Goal: Task Accomplishment & Management: Manage account settings

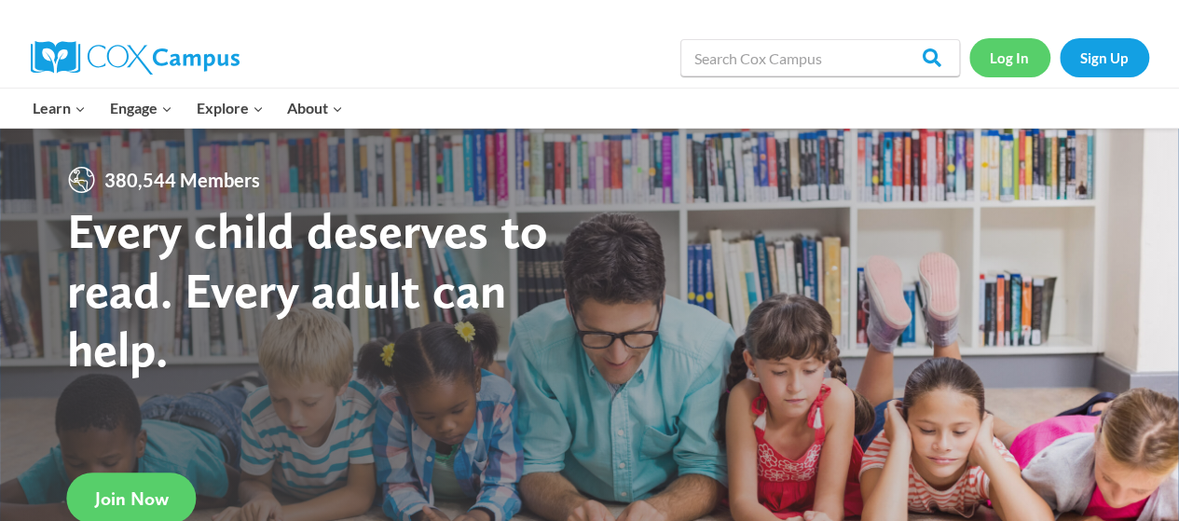
click at [1001, 43] on link "Log In" at bounding box center [1009, 57] width 81 height 38
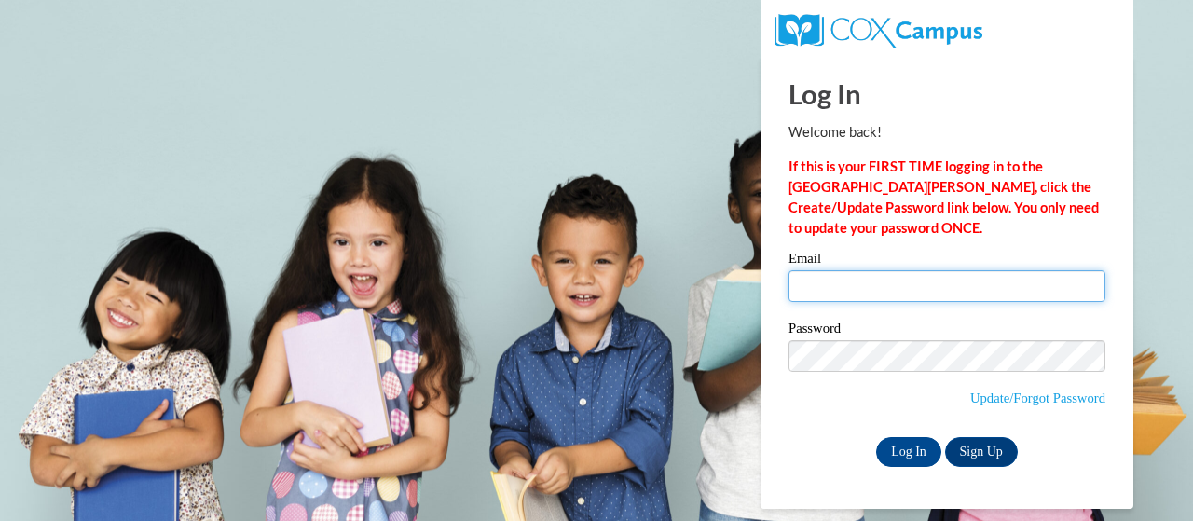
click at [873, 282] on input "Email" at bounding box center [947, 286] width 317 height 32
type input "e047928@muscogee.k12.ga.us"
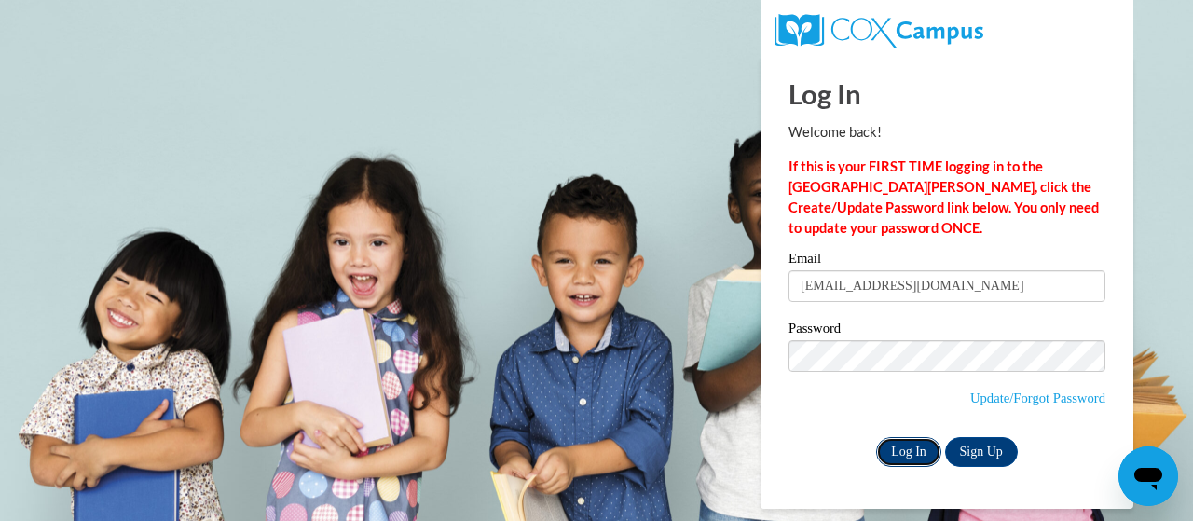
click at [902, 446] on input "Log In" at bounding box center [908, 452] width 65 height 30
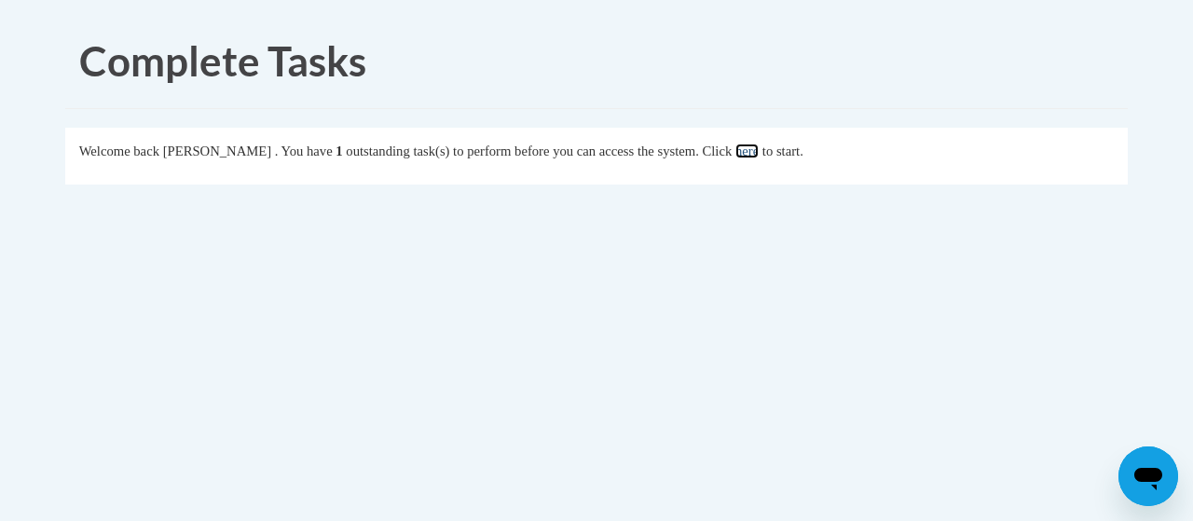
click at [759, 154] on link "here" at bounding box center [746, 151] width 23 height 15
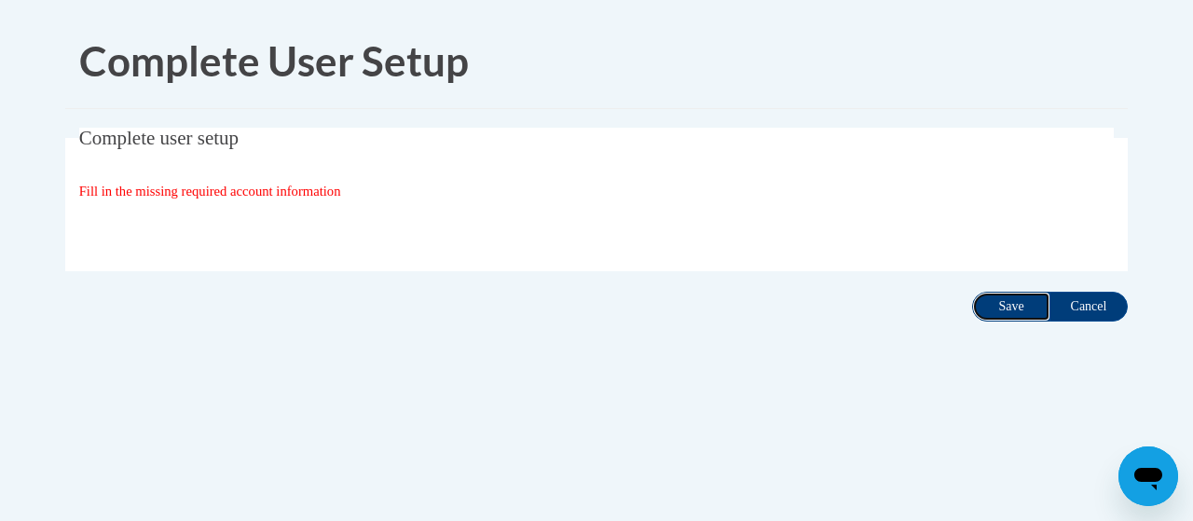
click at [1014, 295] on input "Save" at bounding box center [1011, 307] width 78 height 30
